Goal: Information Seeking & Learning: Stay updated

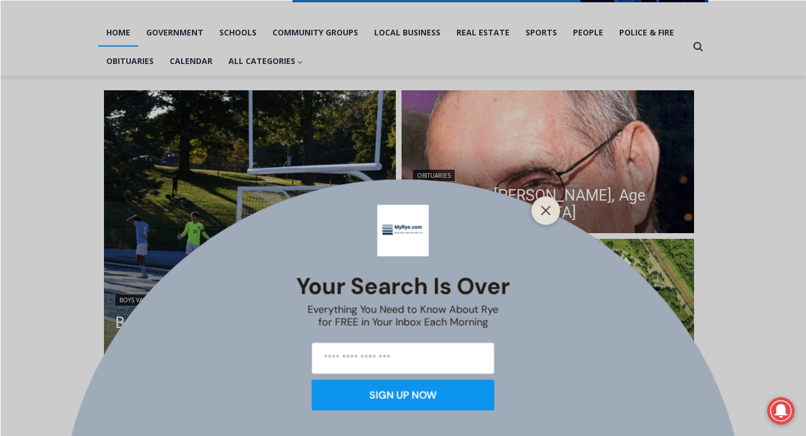
scroll to position [236, 0]
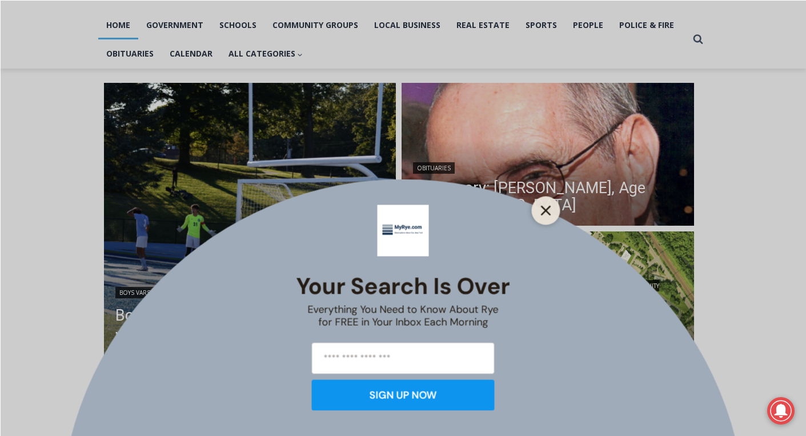
click at [548, 209] on line "Close" at bounding box center [545, 210] width 8 height 8
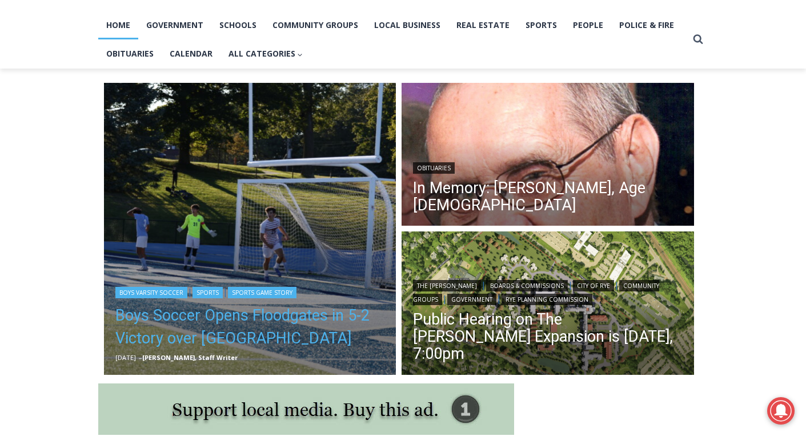
click at [228, 319] on link "Boys Soccer Opens Floodgates in 5-2 Victory over Westlake" at bounding box center [250, 327] width 270 height 46
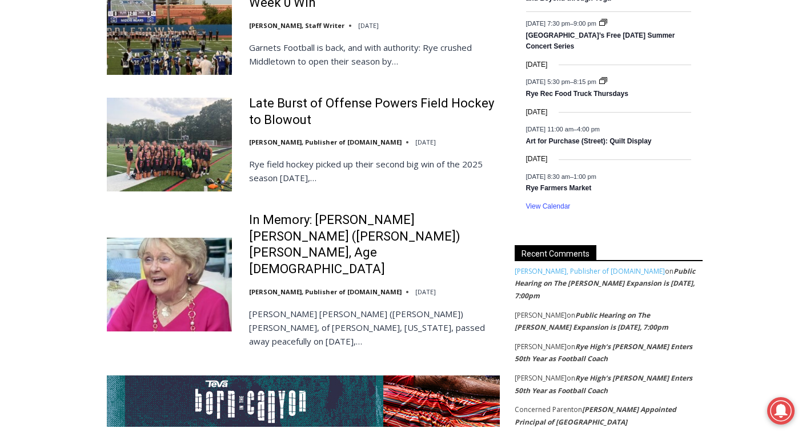
scroll to position [1913, 0]
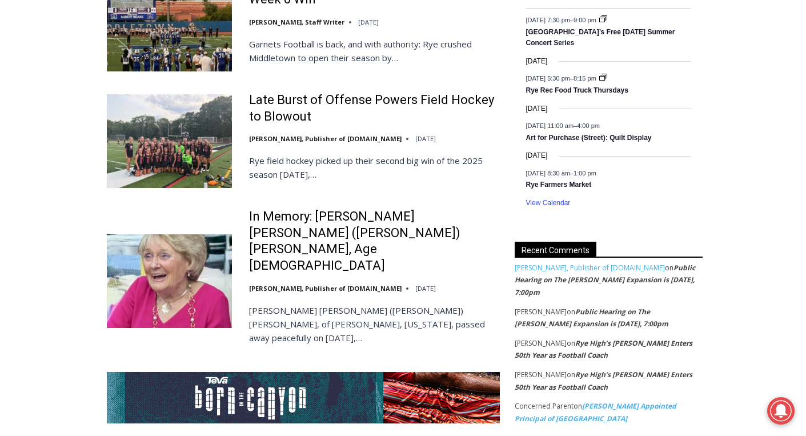
click at [629, 401] on link "Nick Clair Appointed Principal of Rye Middle School" at bounding box center [596, 412] width 162 height 22
click at [583, 267] on link "[PERSON_NAME], Publisher of [DOMAIN_NAME]" at bounding box center [590, 268] width 150 height 10
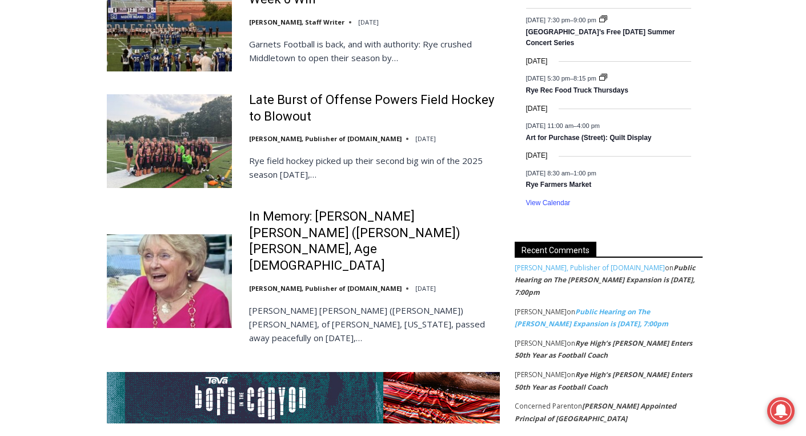
click at [580, 307] on link "Public Hearing on The [PERSON_NAME] Expansion is [DATE], 7:00pm" at bounding box center [592, 318] width 154 height 22
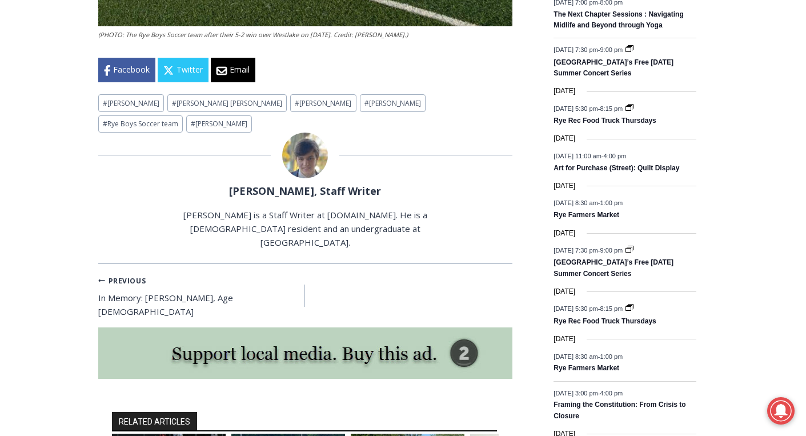
scroll to position [1483, 0]
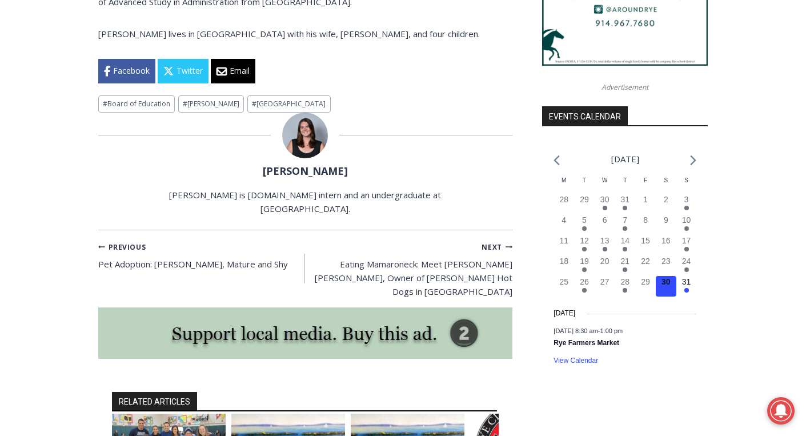
scroll to position [1123, 0]
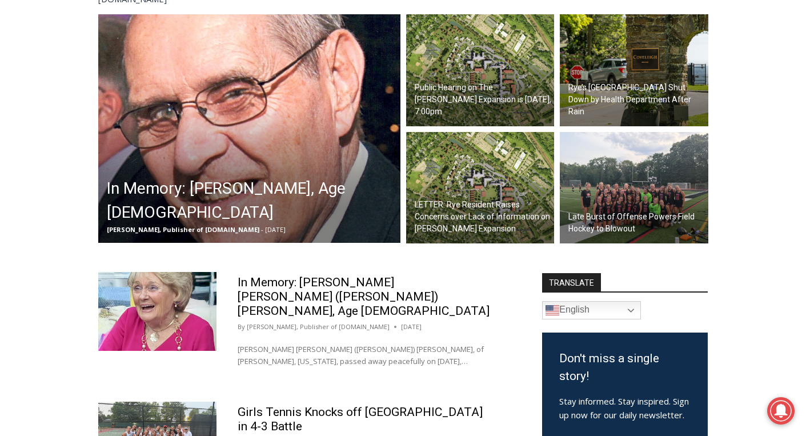
scroll to position [388, 0]
